Goal: Information Seeking & Learning: Learn about a topic

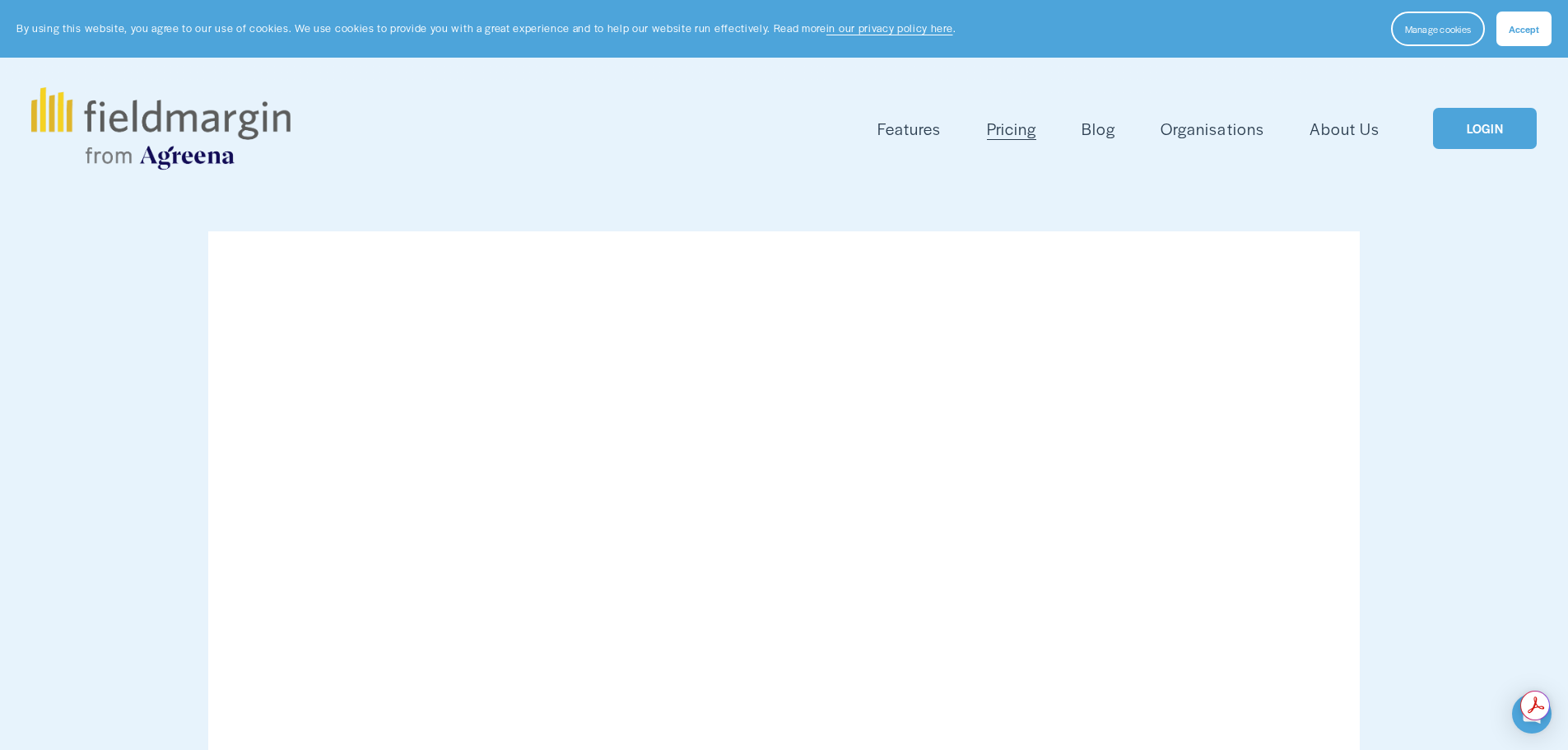
click at [917, 134] on span "Features" at bounding box center [909, 129] width 64 height 24
click at [0, 0] on span "Mapping" at bounding box center [0, 0] width 0 height 0
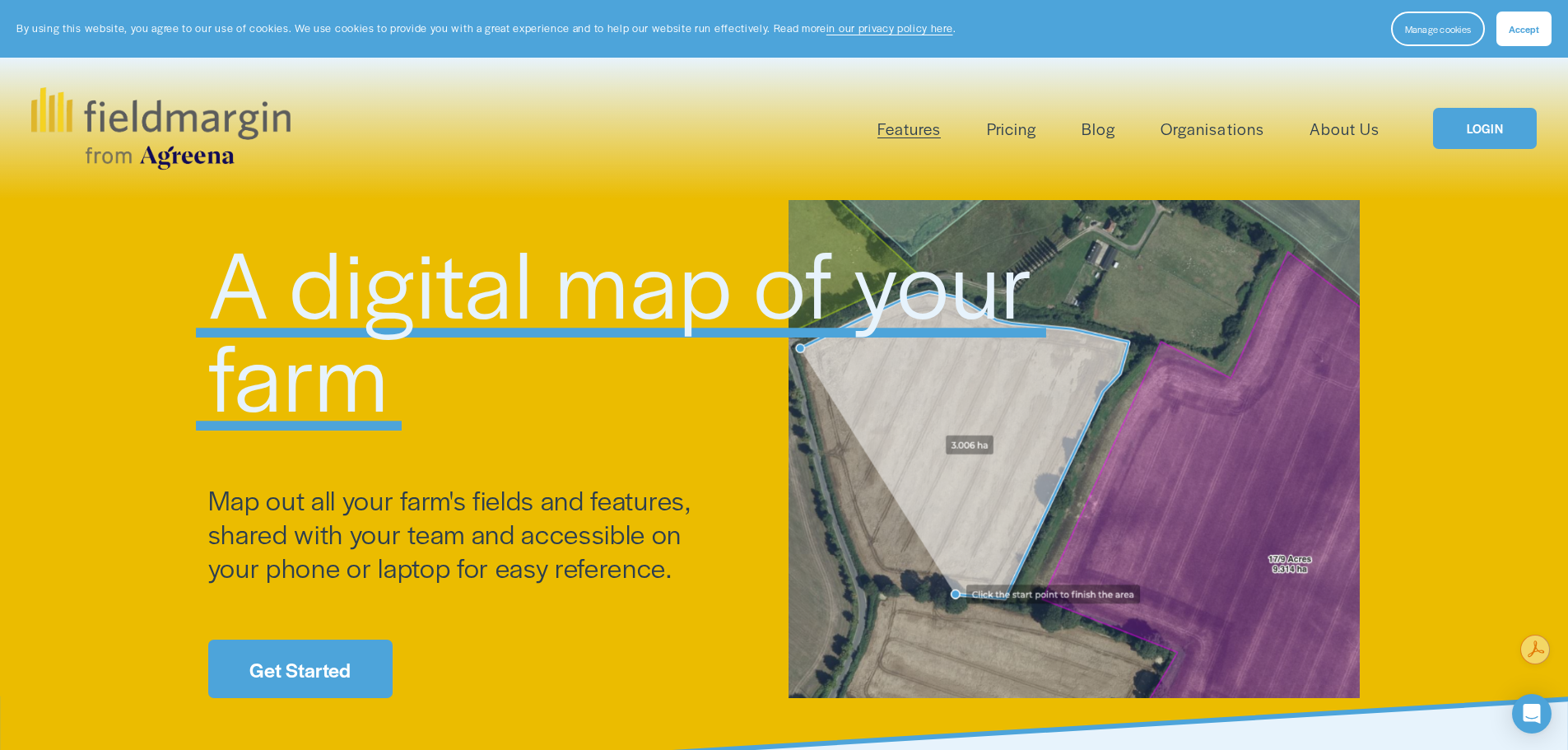
click at [0, 0] on span "Plan Work" at bounding box center [0, 0] width 0 height 0
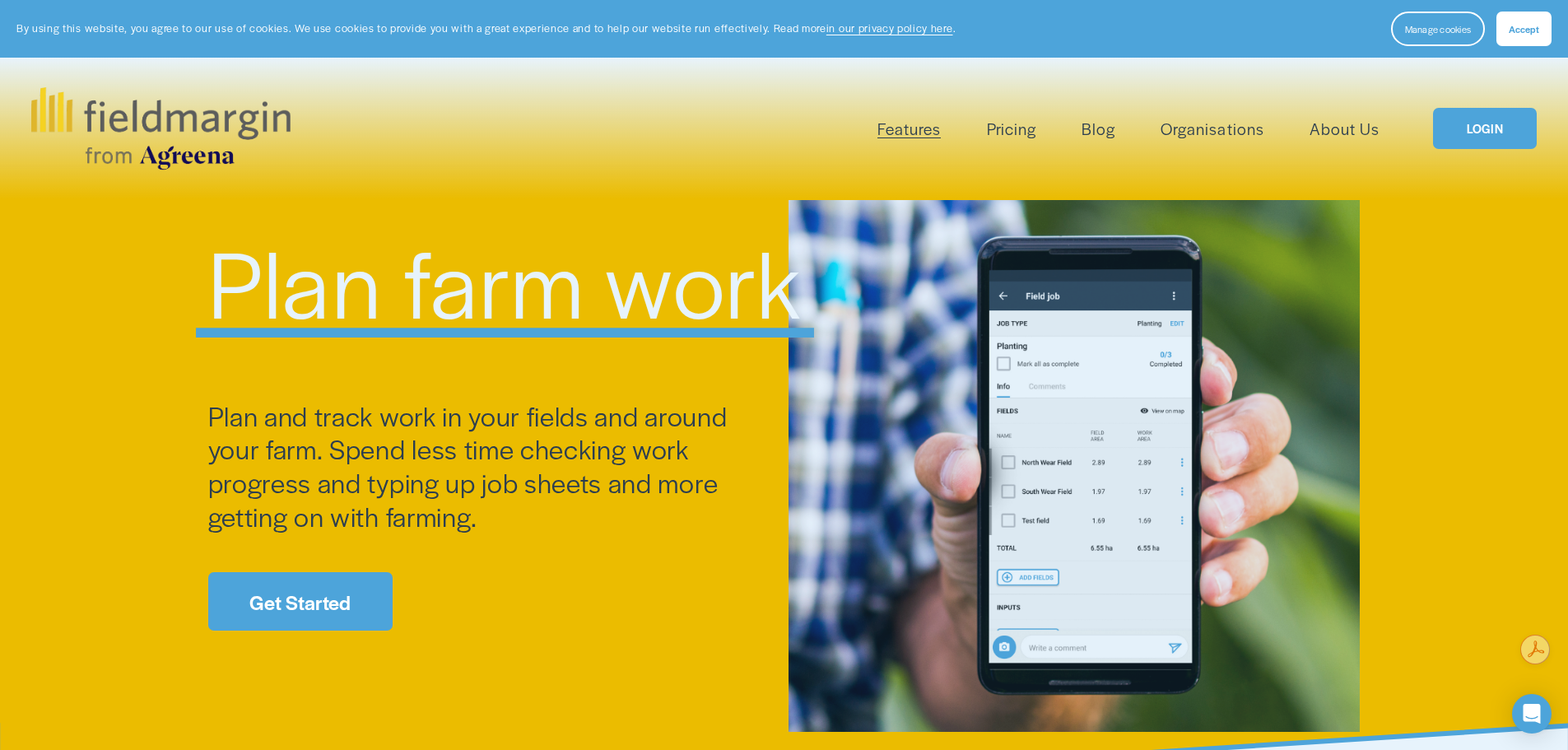
click at [0, 0] on span "Livestock" at bounding box center [0, 0] width 0 height 0
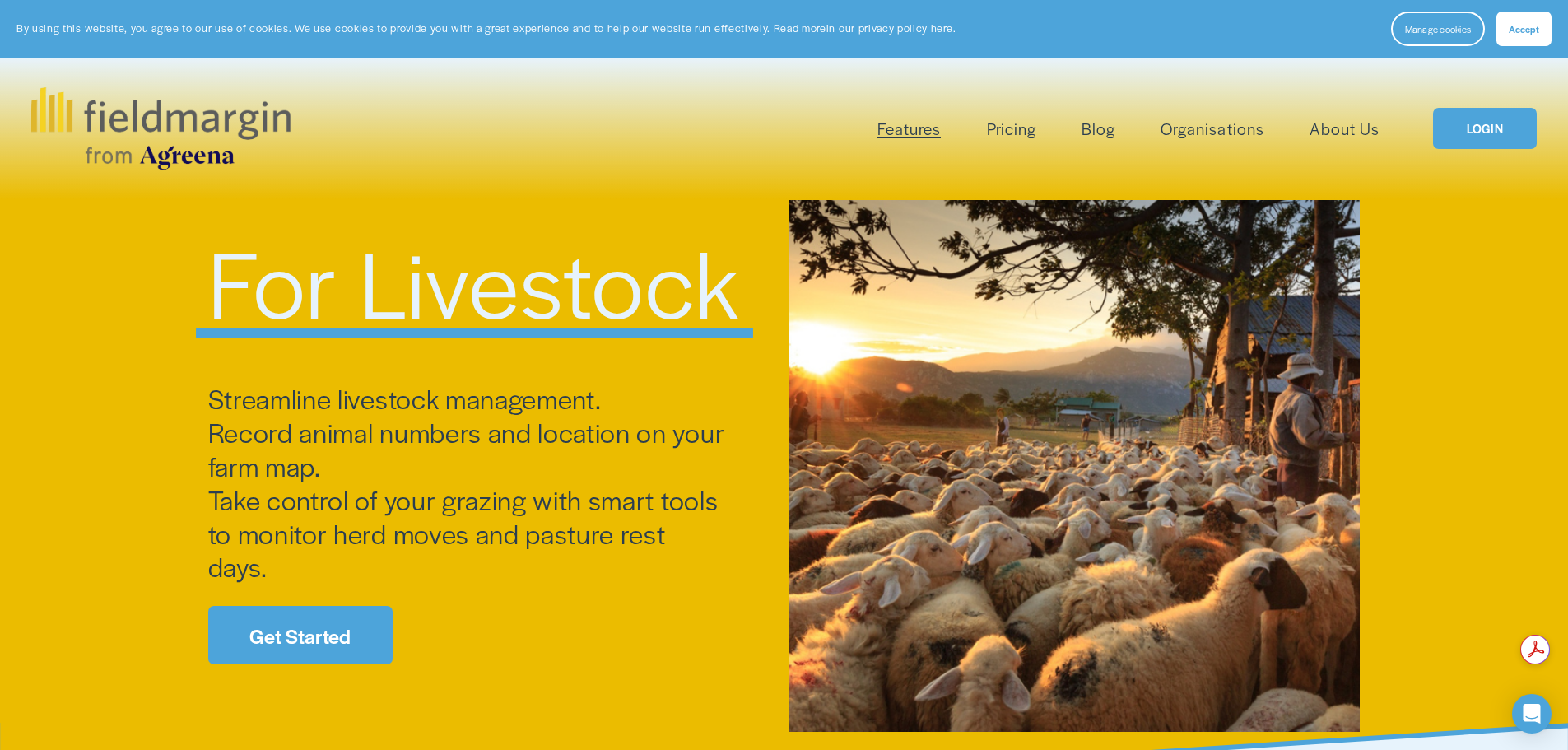
click at [0, 0] on span "Pesticide Checking" at bounding box center [0, 0] width 0 height 0
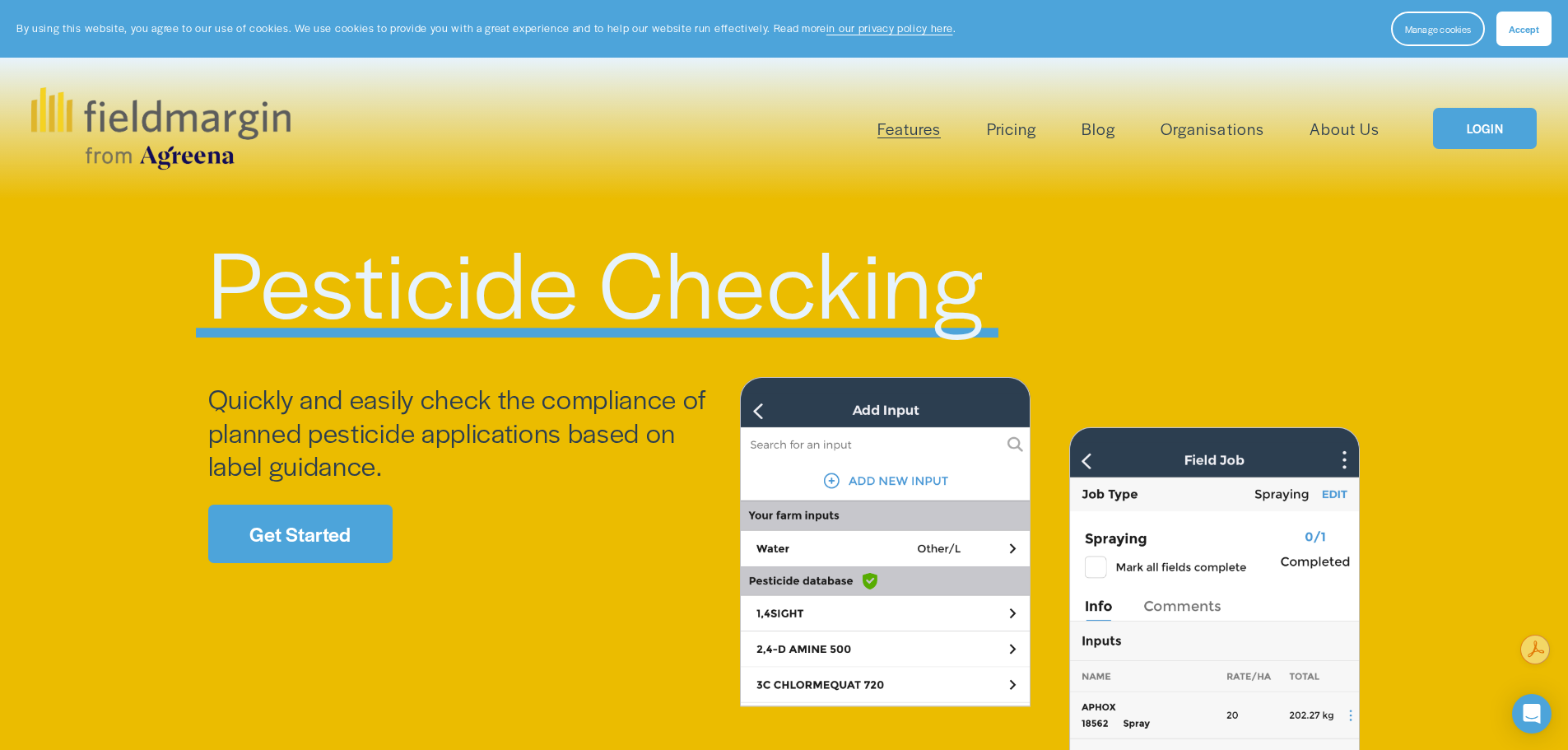
click at [0, 0] on span "Mapping" at bounding box center [0, 0] width 0 height 0
